Goal: Task Accomplishment & Management: Complete application form

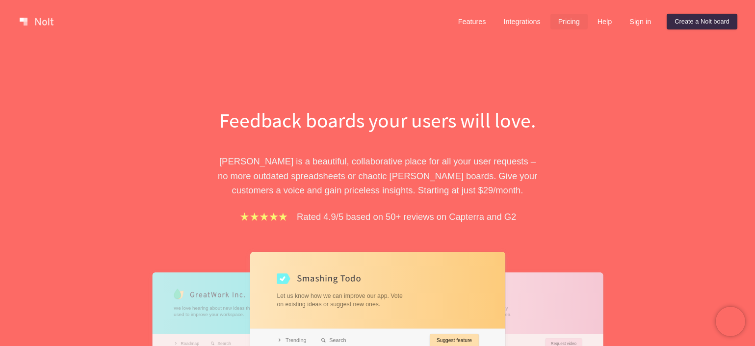
click at [571, 22] on link "Pricing" at bounding box center [568, 22] width 37 height 16
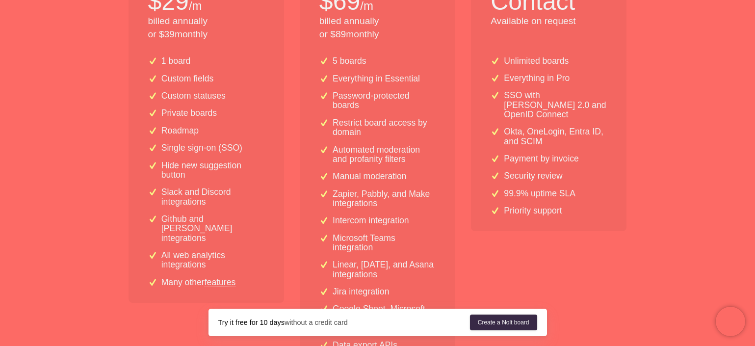
scroll to position [274, 0]
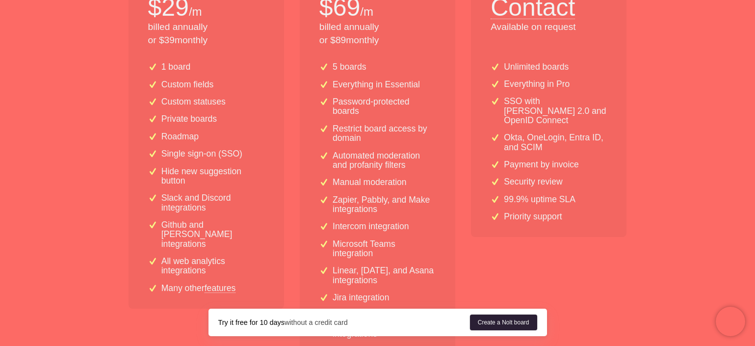
click at [511, 321] on link "Create a Nolt board" at bounding box center [503, 322] width 67 height 16
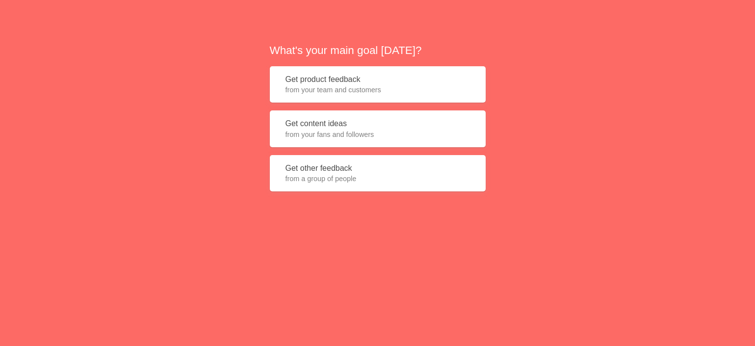
click at [365, 92] on span "from your team and customers" at bounding box center [377, 90] width 184 height 10
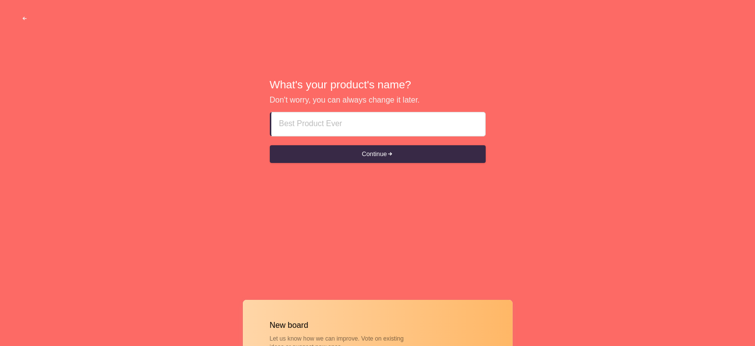
click at [317, 125] on input at bounding box center [378, 124] width 198 height 24
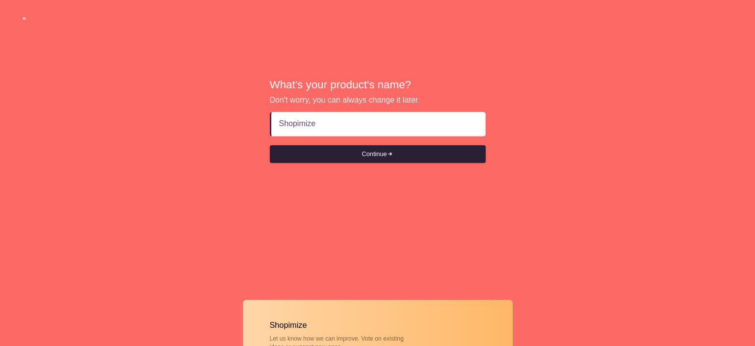
click at [382, 151] on button "Continue" at bounding box center [378, 154] width 216 height 18
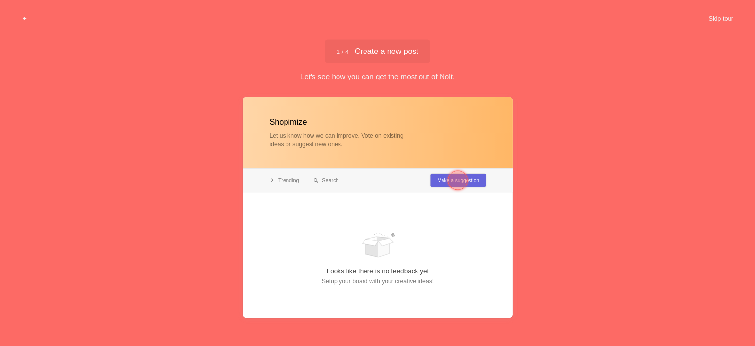
type input "Shopimize"
click at [433, 179] on div at bounding box center [378, 207] width 270 height 220
click at [338, 197] on div at bounding box center [378, 207] width 270 height 220
click at [408, 44] on div "1 / 4 Create a new post Create a new post" at bounding box center [377, 51] width 105 height 24
click at [463, 180] on div at bounding box center [458, 180] width 20 height 20
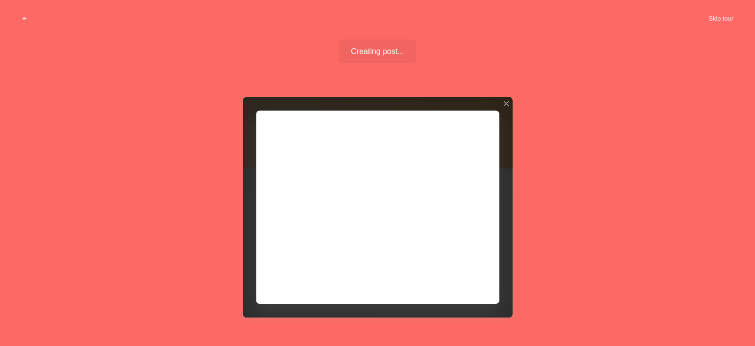
click at [440, 179] on div at bounding box center [378, 207] width 270 height 220
click at [439, 173] on div at bounding box center [378, 207] width 270 height 220
drag, startPoint x: 460, startPoint y: 273, endPoint x: 493, endPoint y: 123, distance: 153.7
click at [460, 273] on div at bounding box center [378, 207] width 270 height 220
click at [486, 121] on div at bounding box center [378, 207] width 270 height 220
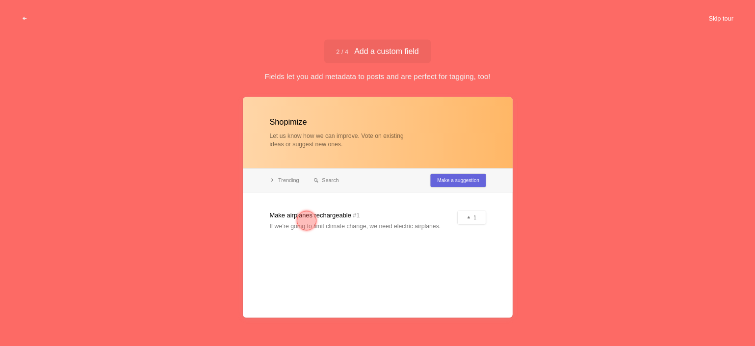
click at [713, 17] on button "Skip tour" at bounding box center [720, 19] width 49 height 18
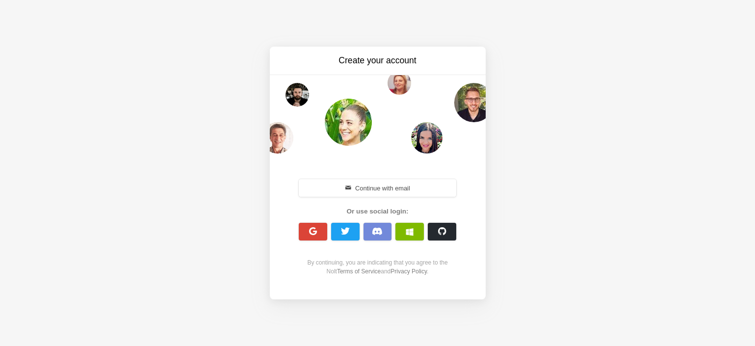
click at [413, 187] on button "Continue with email" at bounding box center [378, 188] width 158 height 18
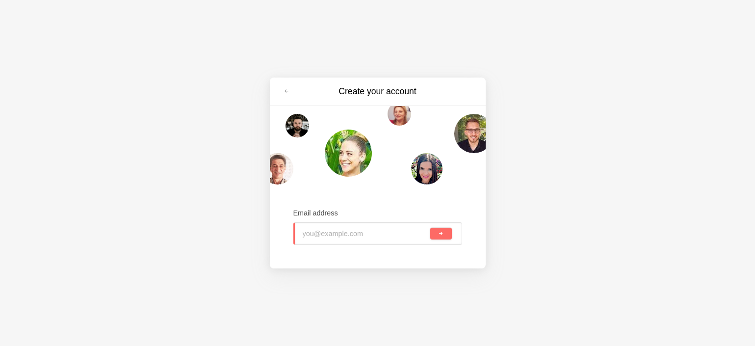
click at [393, 233] on input "email" at bounding box center [366, 234] width 126 height 22
type input "[EMAIL_ADDRESS][DOMAIN_NAME]"
click at [430, 228] on button "submit" at bounding box center [440, 234] width 21 height 12
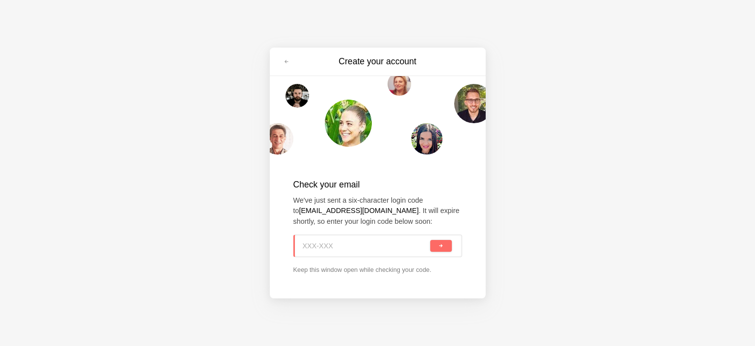
click at [358, 244] on input at bounding box center [366, 246] width 126 height 22
paste input "Q2M-9JD"
type input "Q2M-9JD"
click at [432, 242] on button "submit" at bounding box center [440, 246] width 21 height 12
